Goal: Task Accomplishment & Management: Complete application form

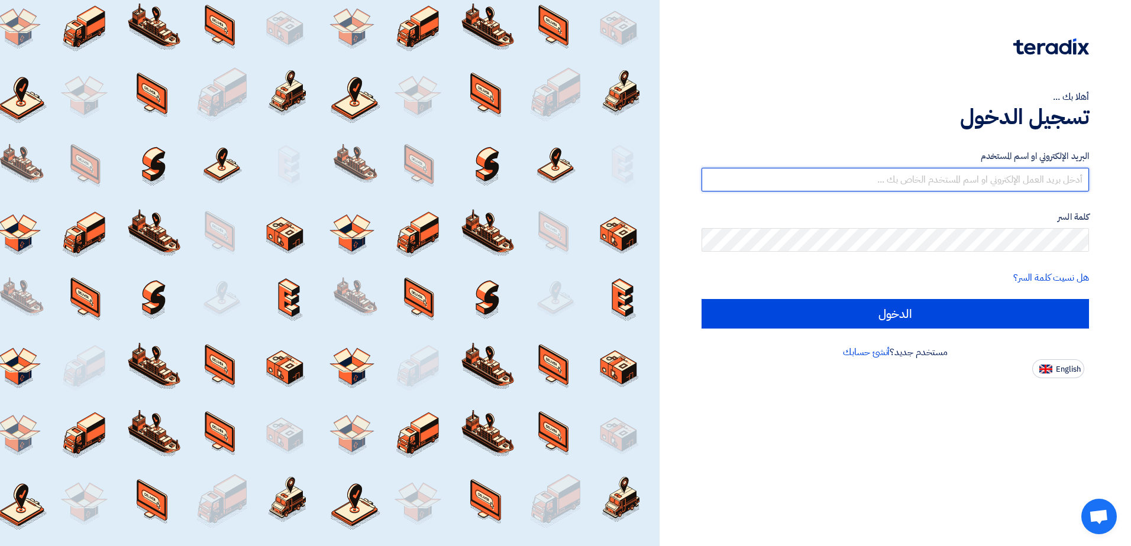
click at [1052, 176] on input "text" at bounding box center [894, 180] width 387 height 24
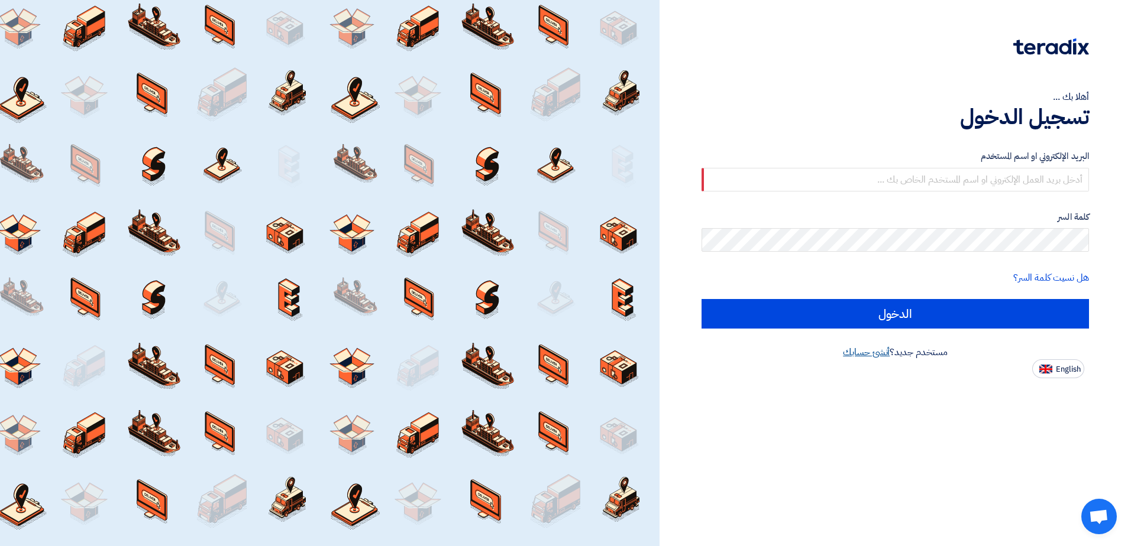
click at [863, 355] on link "أنشئ حسابك" at bounding box center [866, 352] width 47 height 14
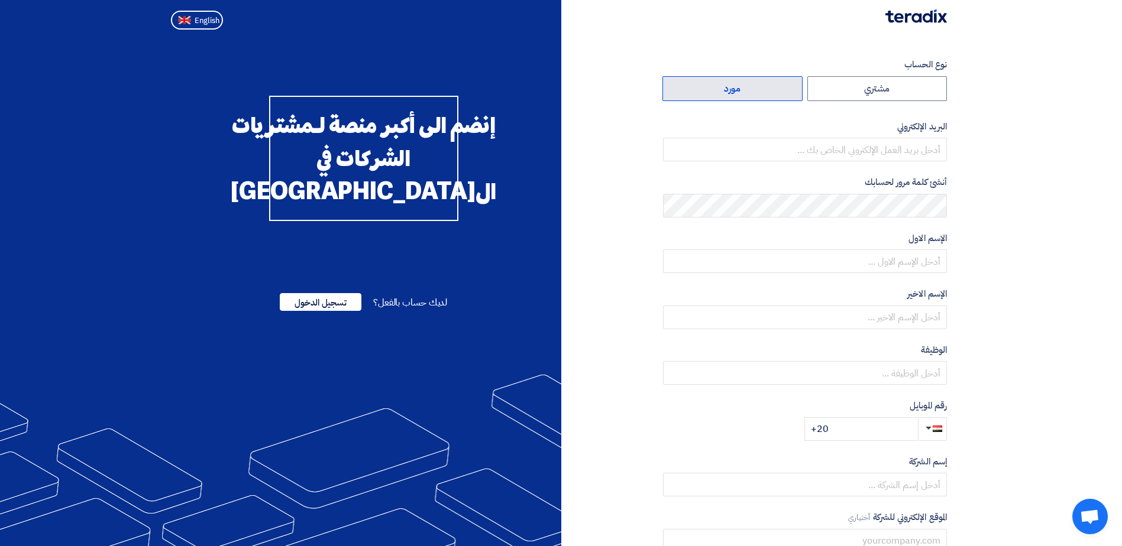
click at [750, 81] on label "مورد" at bounding box center [732, 88] width 140 height 25
click at [750, 81] on input "مورد" at bounding box center [732, 89] width 139 height 24
radio input "true"
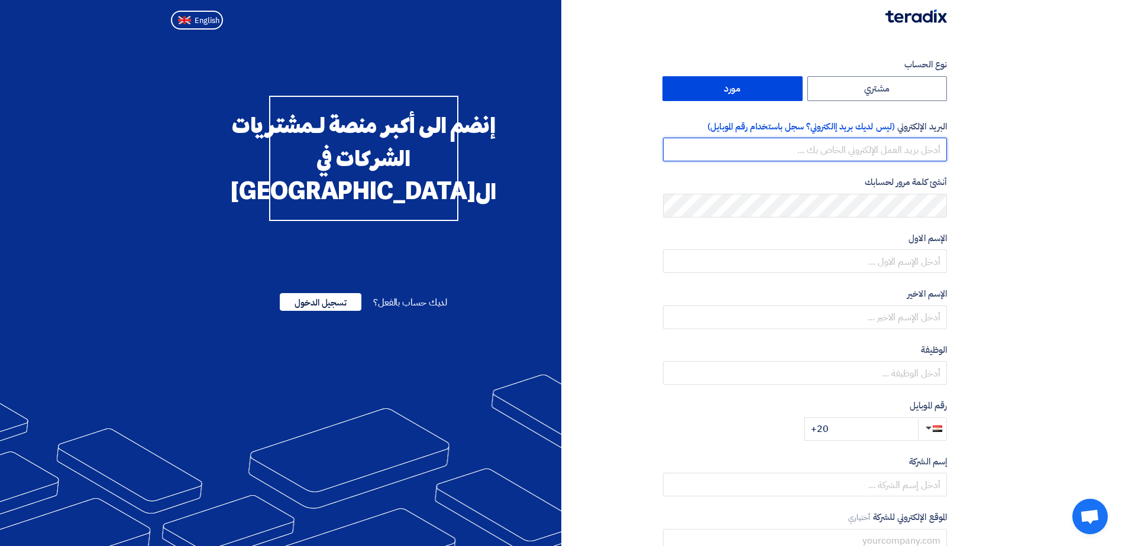
click at [903, 148] on input "email" at bounding box center [805, 150] width 284 height 24
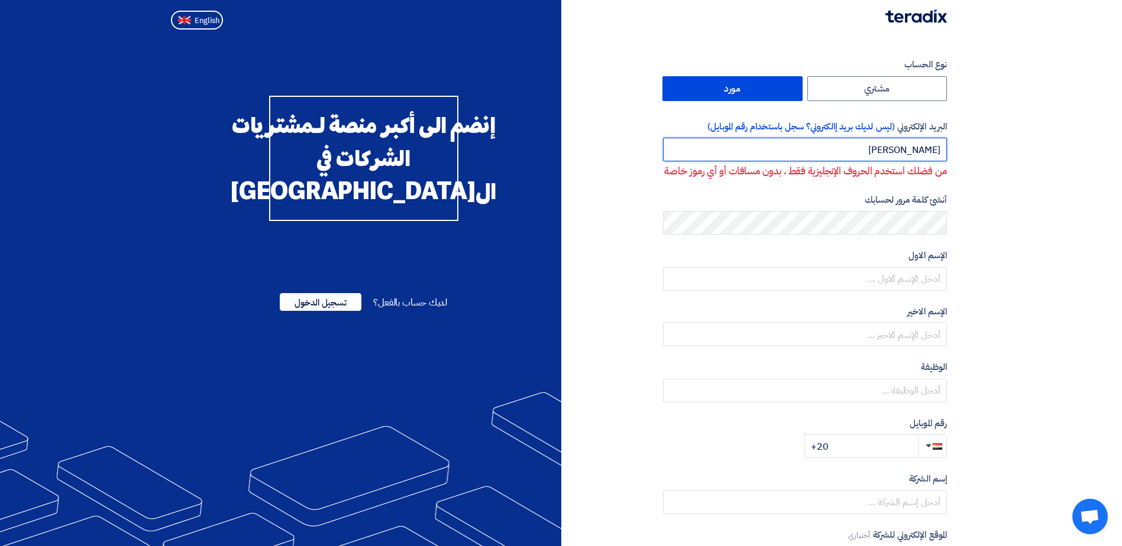
type input "[PERSON_NAME][EMAIL_ADDRESS][DOMAIN_NAME]"
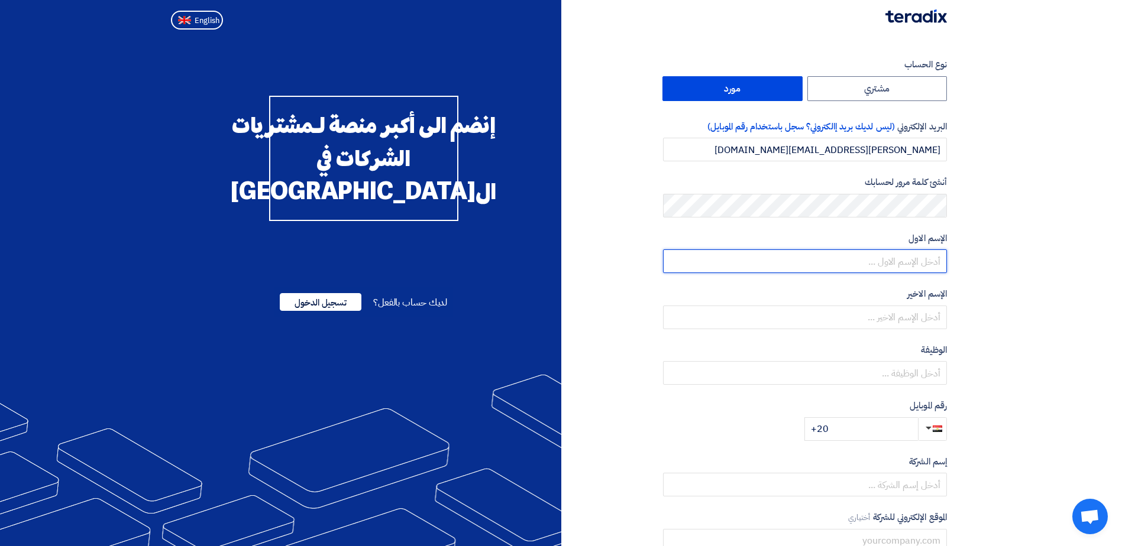
click at [898, 263] on input "text" at bounding box center [805, 262] width 284 height 24
type input "Hady"
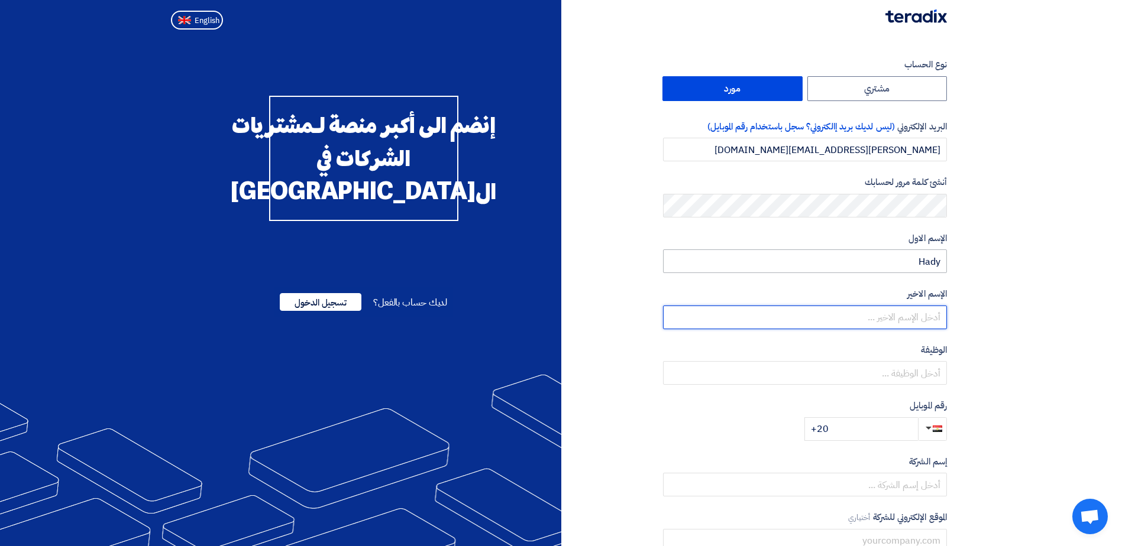
type input "m"
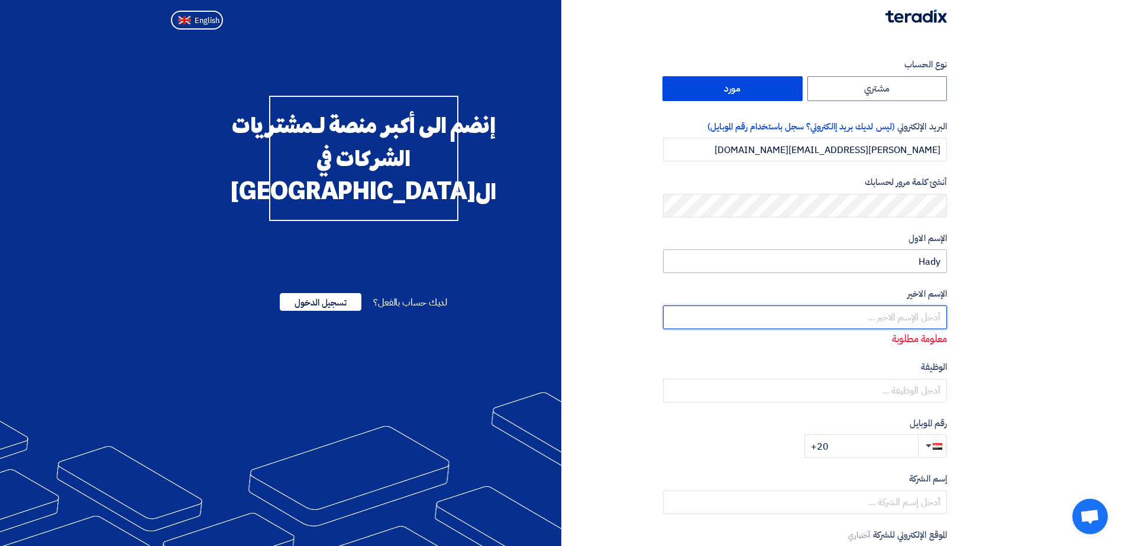
type input "m"
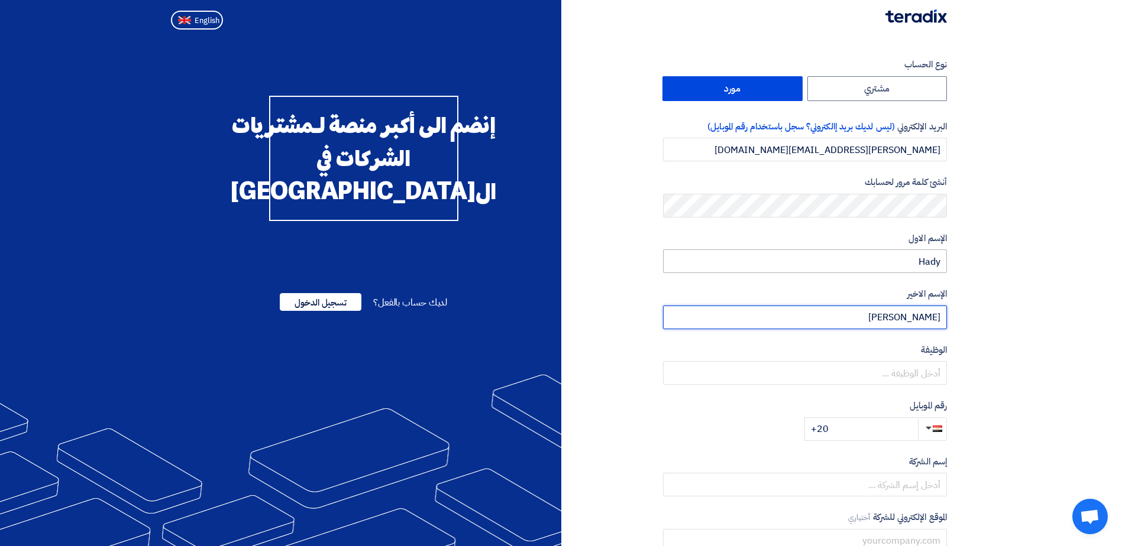
type input "[PERSON_NAME]"
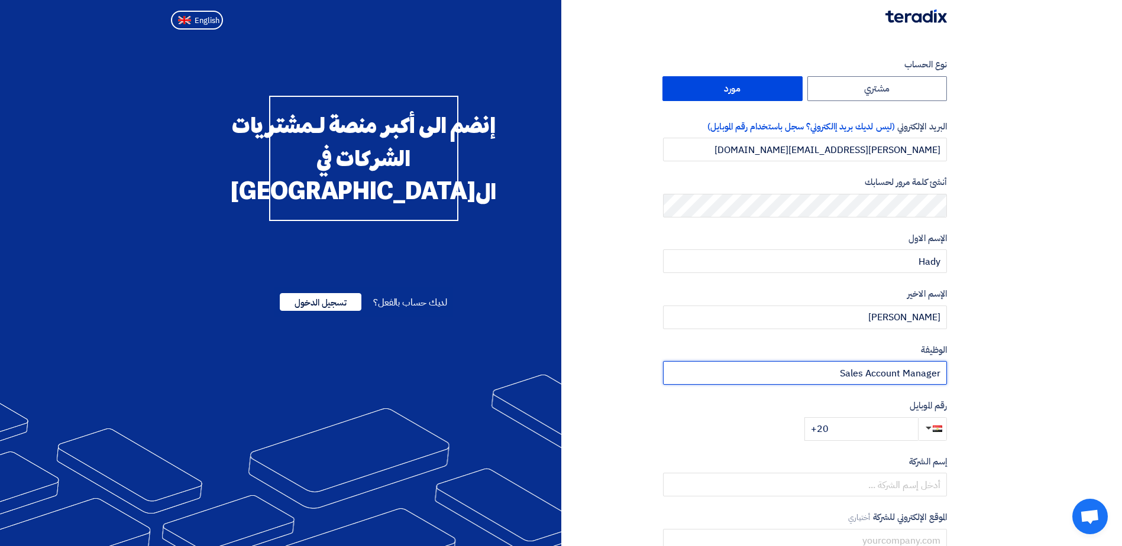
type input "Sales Account Manager"
click at [879, 430] on input "+20" at bounding box center [861, 429] width 114 height 24
click at [877, 433] on input "+20" at bounding box center [861, 429] width 114 height 24
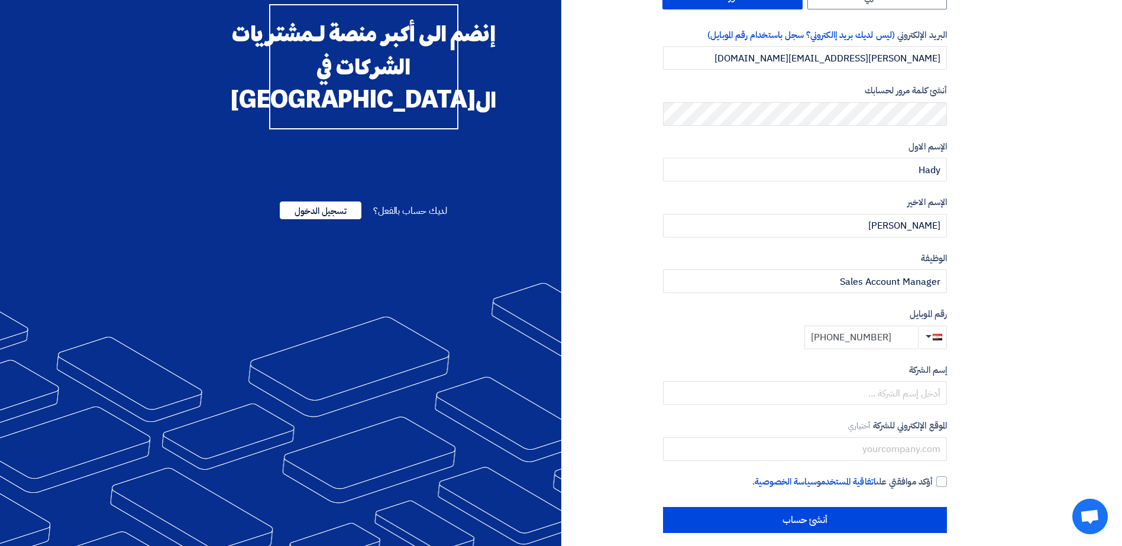
scroll to position [102, 0]
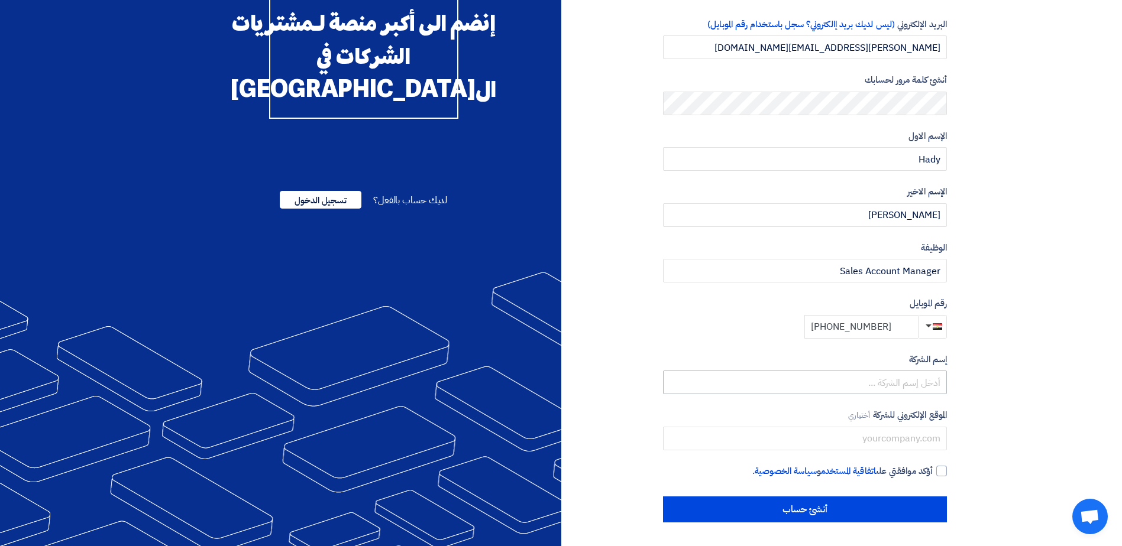
type input "[PHONE_NUMBER]"
click at [851, 382] on input "text" at bounding box center [805, 383] width 284 height 24
click at [1070, 386] on section "نوع الحساب مشتري مورد البريد الإلكتروني (ليس لديك بريد إالكتروني؟ سجل باستخدام …" at bounding box center [561, 239] width 1122 height 614
click at [893, 383] on input "text" at bounding box center [805, 383] width 284 height 24
click at [908, 355] on label "إسم الشركة" at bounding box center [805, 360] width 284 height 14
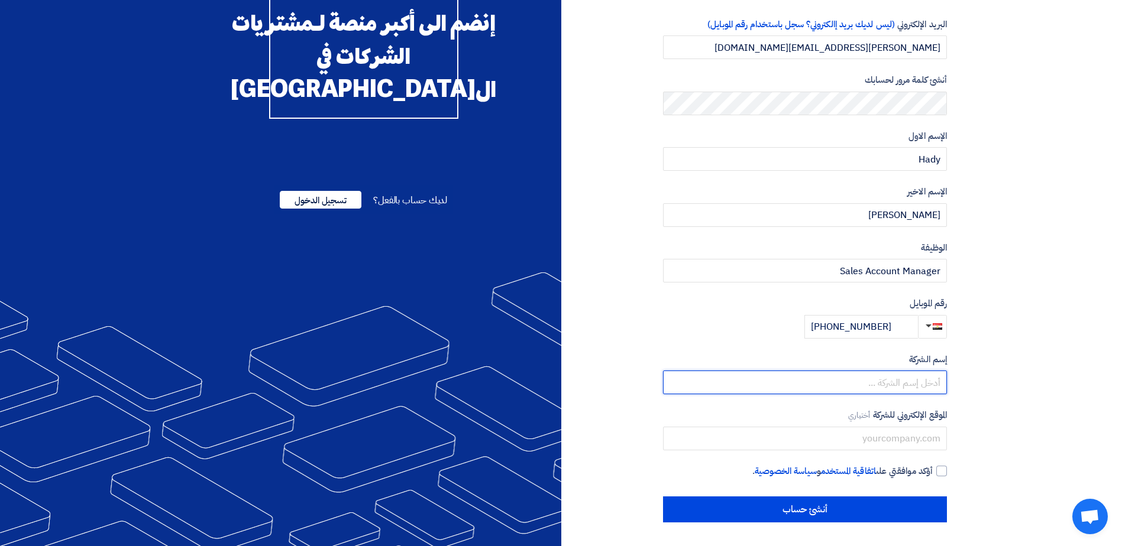
click at [930, 386] on input "text" at bounding box center [805, 383] width 284 height 24
type input "Compuroots"
click at [1068, 219] on section "نوع الحساب مشتري مورد البريد الإلكتروني (ليس لديك بريد إالكتروني؟ سجل باستخدام …" at bounding box center [561, 239] width 1122 height 614
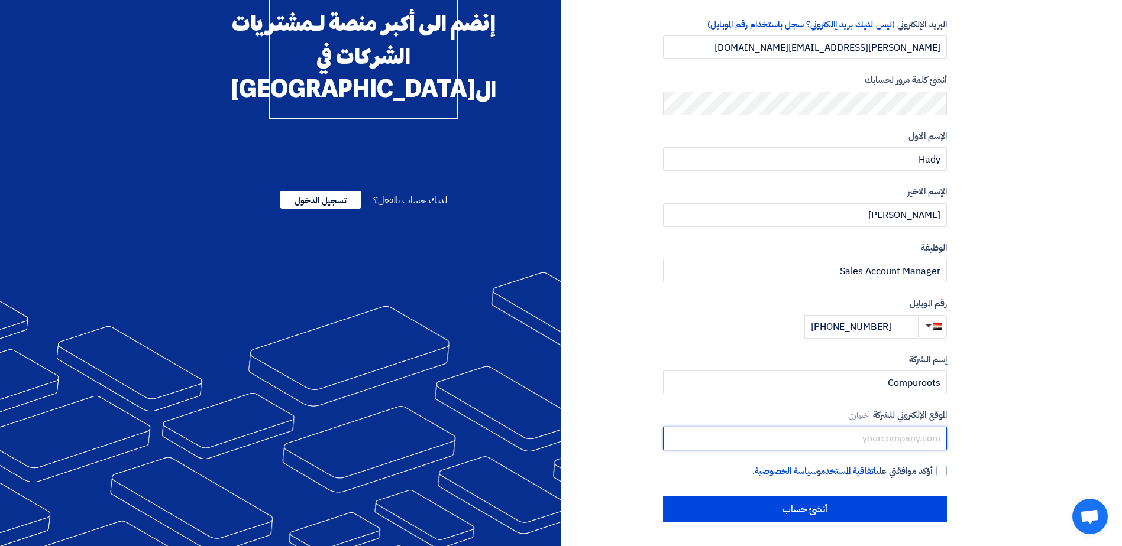
click at [869, 445] on input "text" at bounding box center [805, 439] width 284 height 24
click at [891, 440] on input "text" at bounding box center [805, 439] width 284 height 24
paste input "https://compuroots.com/"
drag, startPoint x: 868, startPoint y: 442, endPoint x: 837, endPoint y: 439, distance: 31.5
click at [837, 439] on input "https://compuroots.com/" at bounding box center [805, 439] width 284 height 24
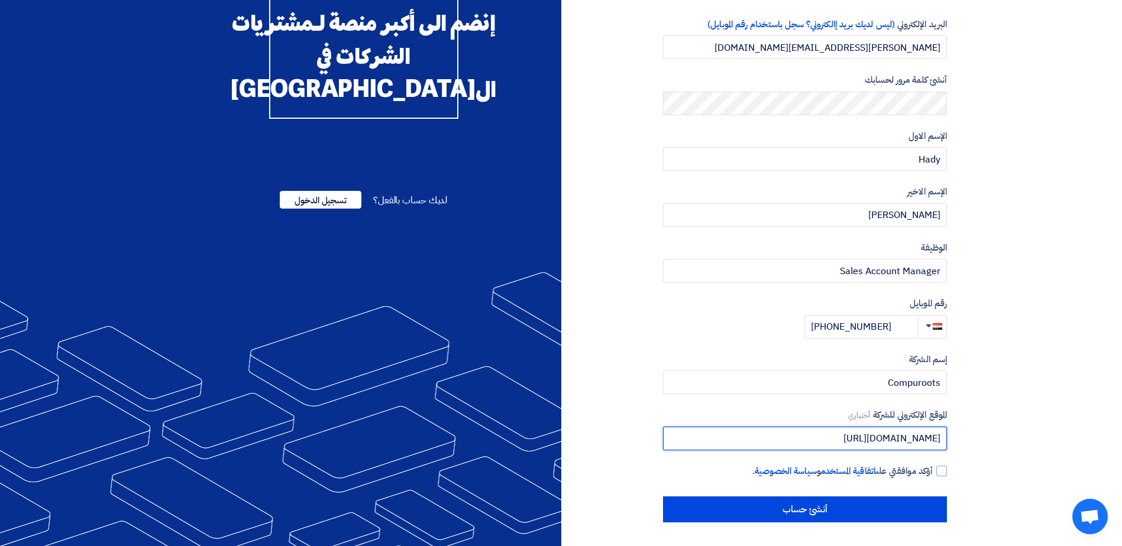
click at [865, 439] on input "compuroots.com/" at bounding box center [805, 439] width 284 height 24
click at [874, 441] on input "compuroots.comwww" at bounding box center [805, 439] width 284 height 24
type input "www.compuroots.com"
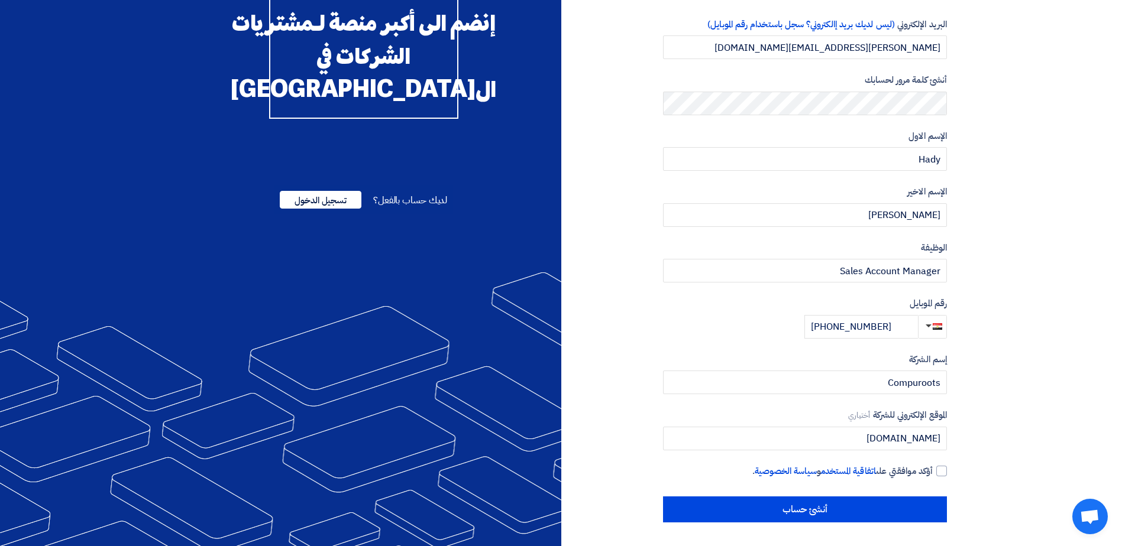
click at [892, 414] on label "الموقع الإلكتروني للشركة أختياري" at bounding box center [805, 416] width 284 height 14
click at [944, 477] on label "أؤكد موافقتي على اتفاقية المستخدم و سياسة الخصوصية ." at bounding box center [805, 472] width 284 height 14
click at [932, 477] on input "أؤكد موافقتي على اتفاقية المستخدم و سياسة الخصوصية ." at bounding box center [791, 477] width 284 height 24
checkbox input "true"
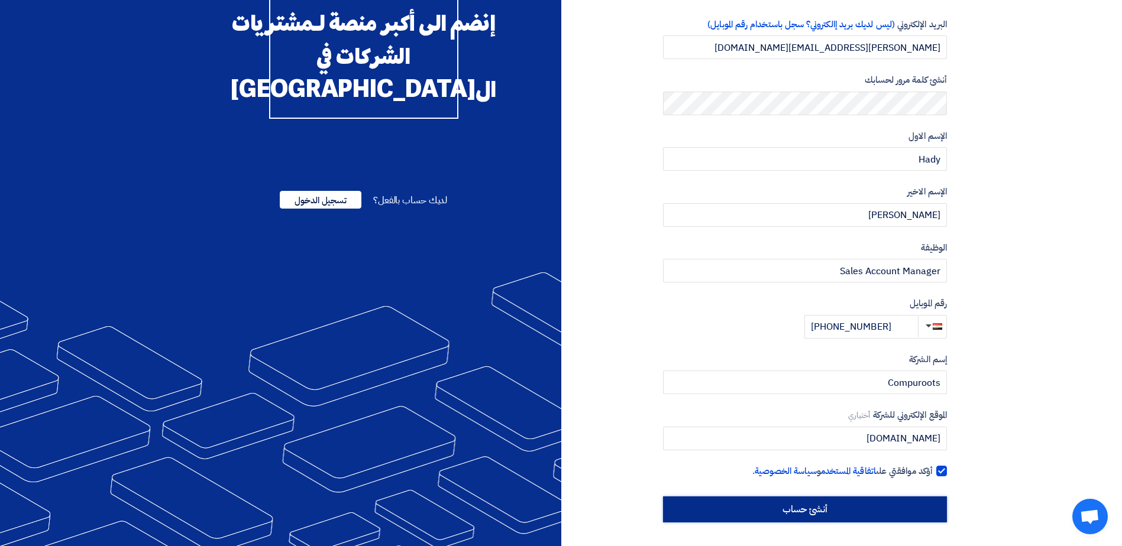
click at [785, 516] on input "أنشئ حساب" at bounding box center [805, 510] width 284 height 26
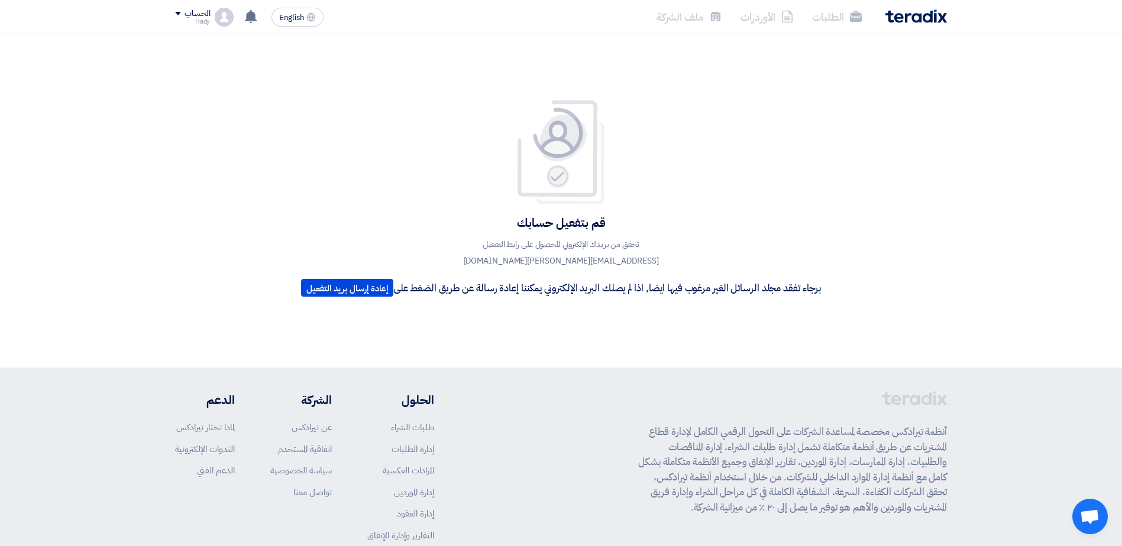
click at [675, 288] on p "برجاء تفقد مجلد الرسائل الغير مرغوب فيها ايضا, اذا لم يصلك البريد الإلكتروني يم…" at bounding box center [561, 288] width 520 height 18
click at [355, 293] on button "إعادة إرسال بريد التفعيل" at bounding box center [347, 288] width 92 height 18
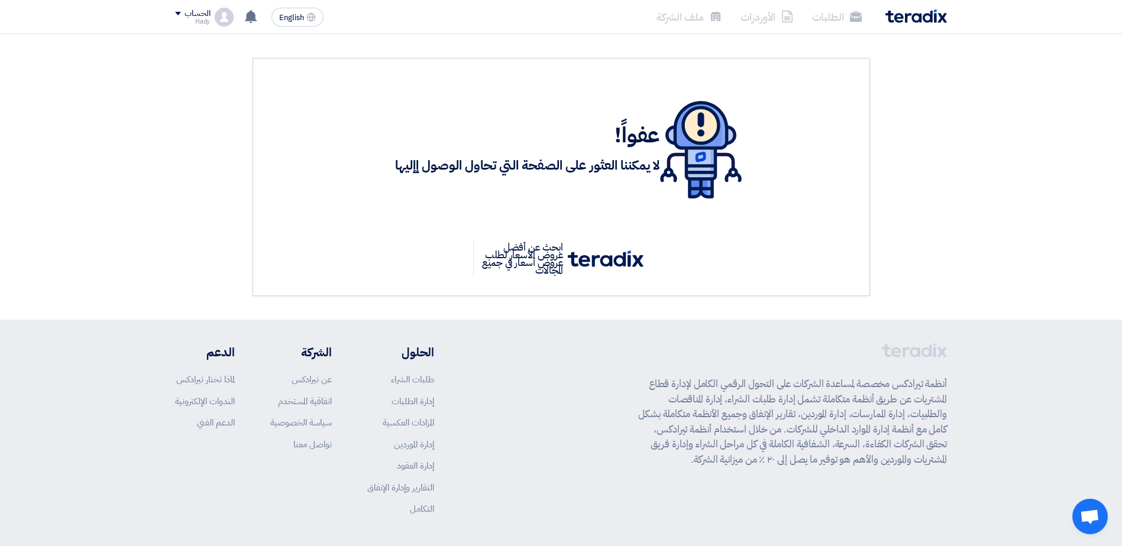
click at [634, 164] on h3 "لا يمكننا العثور على الصفحة التي تحاول الوصول إإليها" at bounding box center [527, 166] width 265 height 18
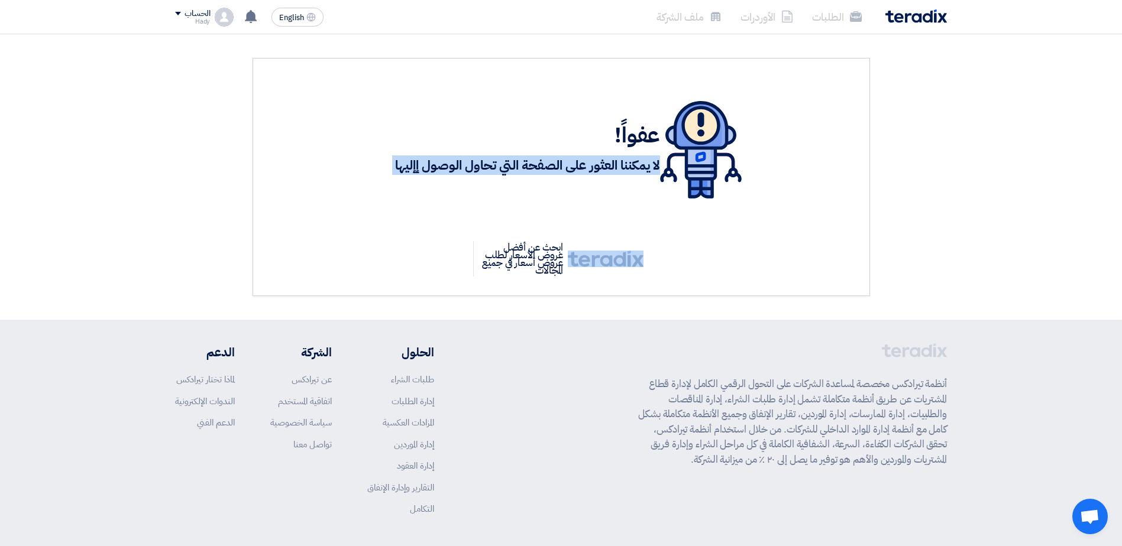
click at [634, 164] on h3 "لا يمكننا العثور على الصفحة التي تحاول الوصول إإليها" at bounding box center [527, 166] width 265 height 18
drag, startPoint x: 634, startPoint y: 164, endPoint x: 580, endPoint y: 165, distance: 54.4
click at [581, 165] on h3 "لا يمكننا العثور على الصفحة التي تحاول الوصول إإليها" at bounding box center [527, 166] width 265 height 18
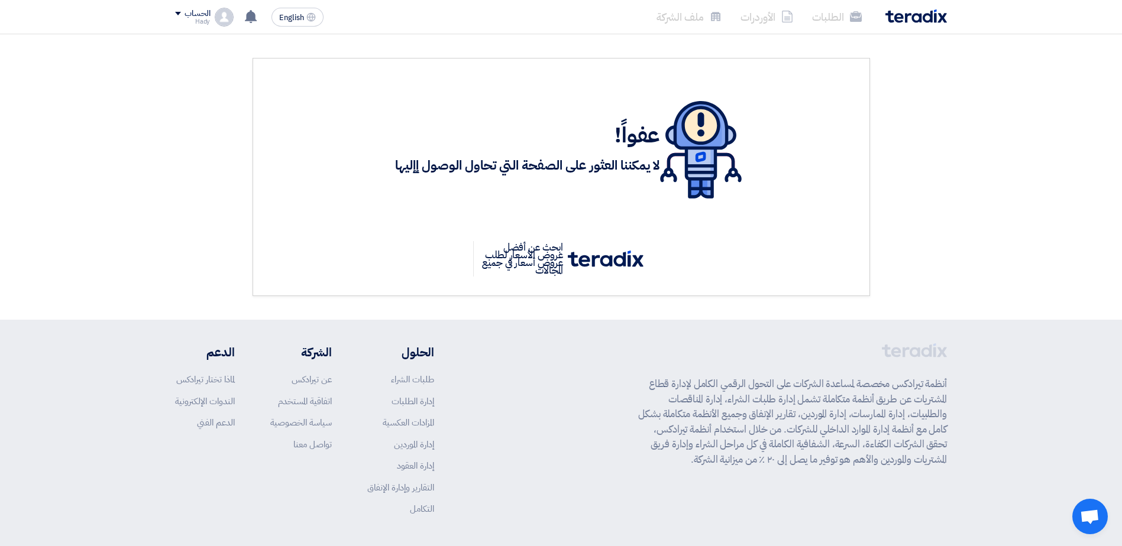
click at [195, 18] on div "Hady" at bounding box center [192, 21] width 35 height 7
click at [244, 91] on li "ملف الشركة" at bounding box center [237, 93] width 123 height 24
click at [202, 18] on div "Hady" at bounding box center [192, 21] width 35 height 7
click at [275, 70] on li "الأوردرات" at bounding box center [237, 69] width 123 height 24
click at [212, 26] on div "الحساب Hady الطلبات الأوردرات ملف الشركة الإعدادات خروج" at bounding box center [204, 17] width 59 height 19
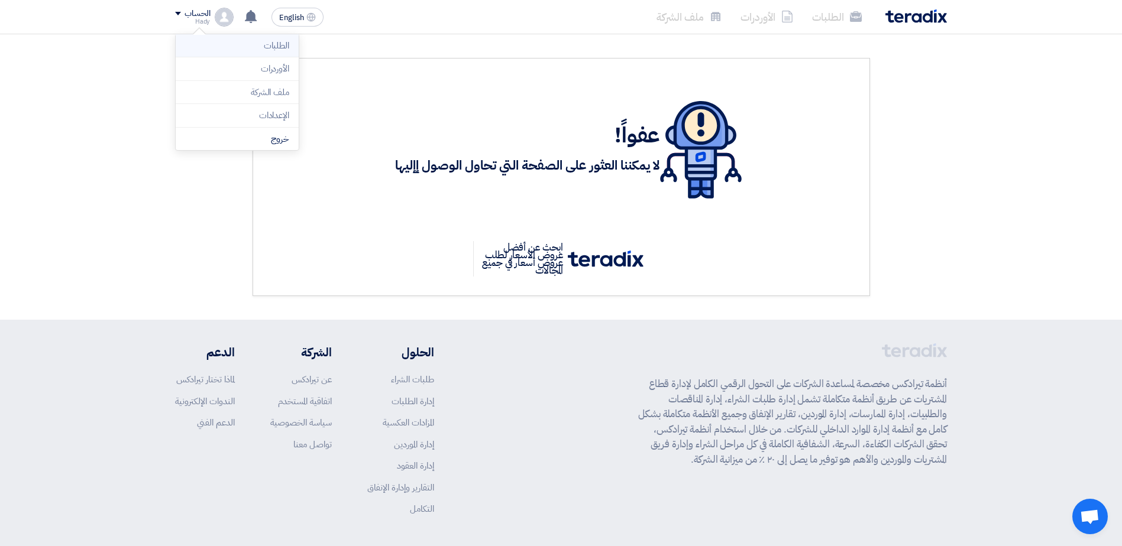
click at [235, 46] on li "الطلبات" at bounding box center [237, 46] width 123 height 24
click at [210, 27] on div "English EN لا توجد إشعارات جديدة لديك الحساب Hady الطلبات الأوردرات ملف الشركة …" at bounding box center [251, 17] width 153 height 24
click at [202, 21] on div "Hady" at bounding box center [192, 21] width 35 height 7
click at [273, 118] on li "الإعدادات" at bounding box center [237, 116] width 123 height 24
click at [918, 28] on div "الطلبات الأوردرات ملف الشركة" at bounding box center [715, 17] width 463 height 28
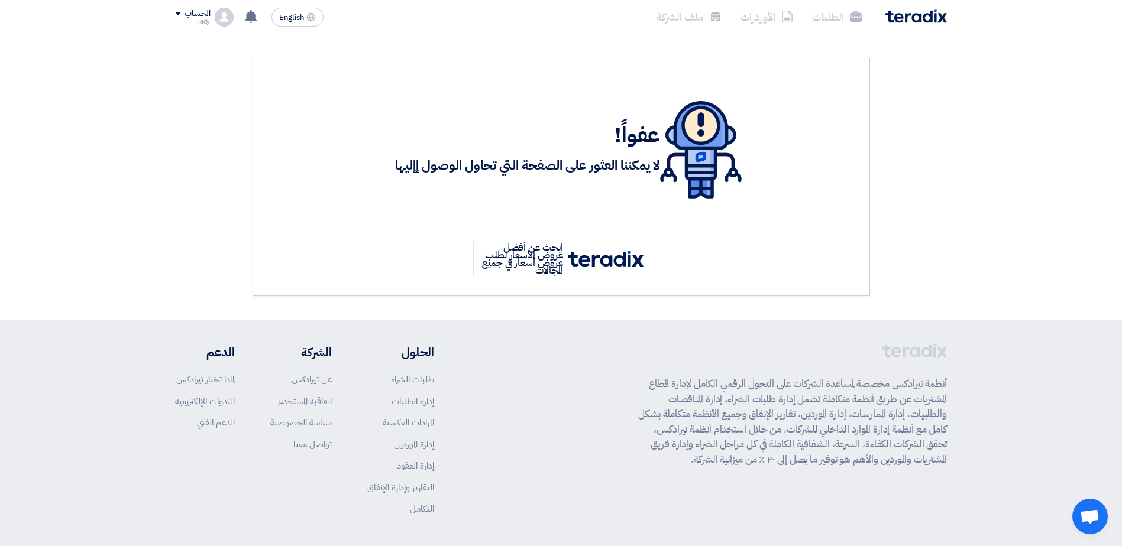
click at [919, 23] on div "الطلبات الأوردرات ملف الشركة" at bounding box center [715, 17] width 463 height 28
click at [919, 17] on img at bounding box center [915, 16] width 61 height 14
